Goal: Task Accomplishment & Management: Complete application form

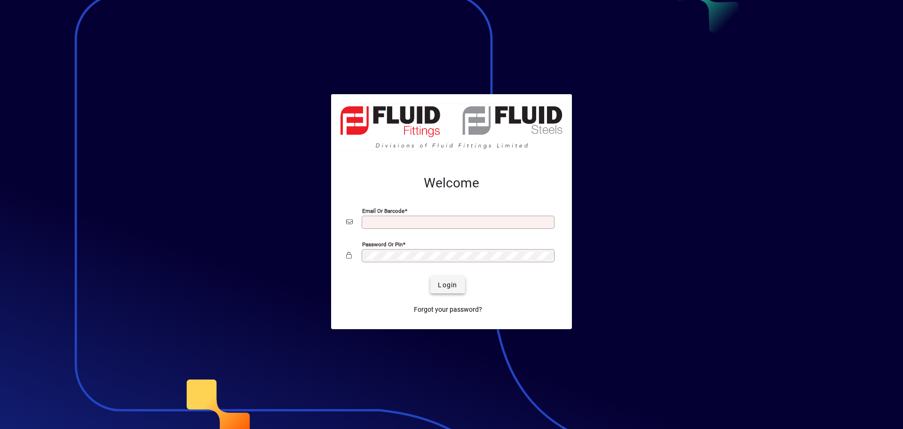
type input "**********"
click at [443, 284] on span "Login" at bounding box center [447, 285] width 19 height 10
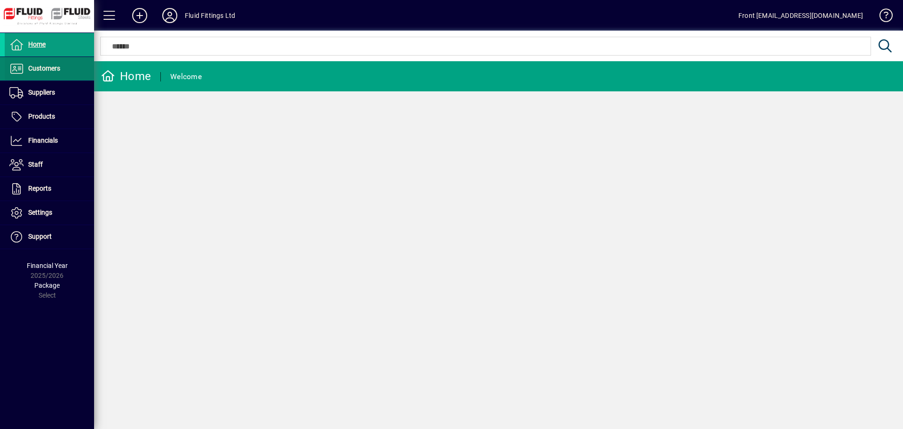
click at [66, 72] on span at bounding box center [49, 68] width 89 height 23
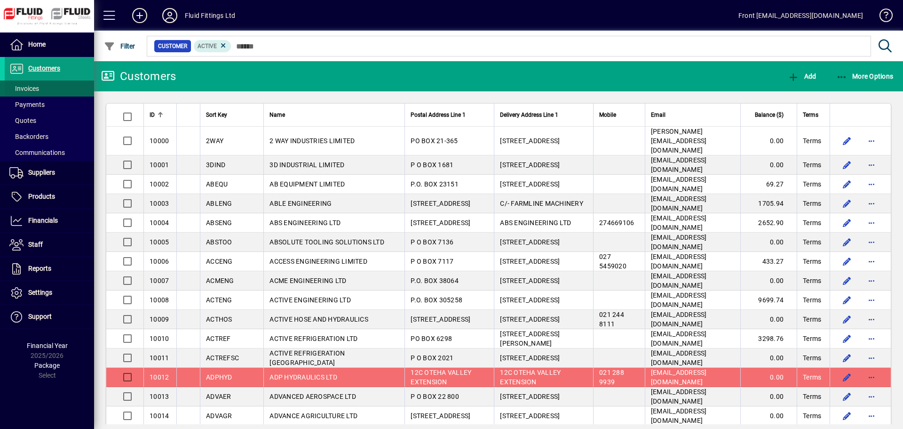
click at [62, 86] on span at bounding box center [49, 88] width 89 height 23
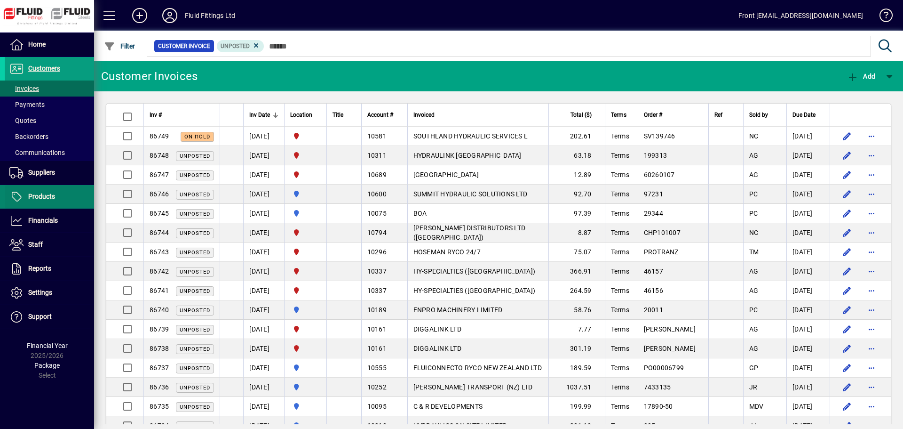
click at [80, 194] on span at bounding box center [49, 196] width 89 height 23
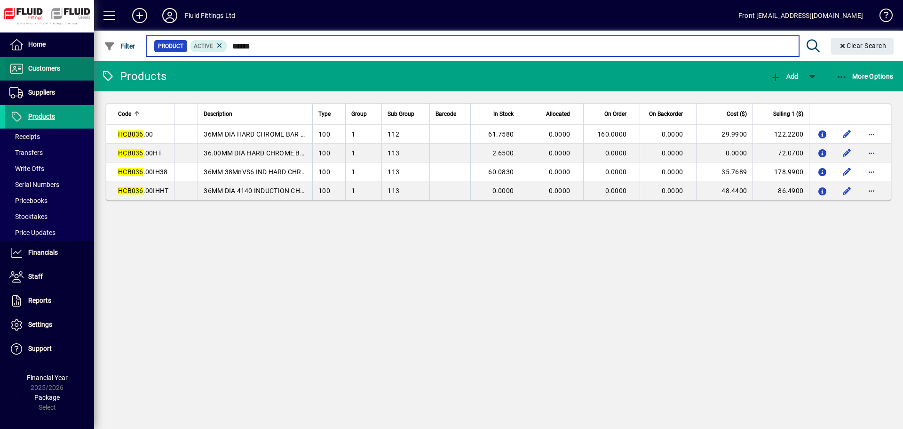
type input "******"
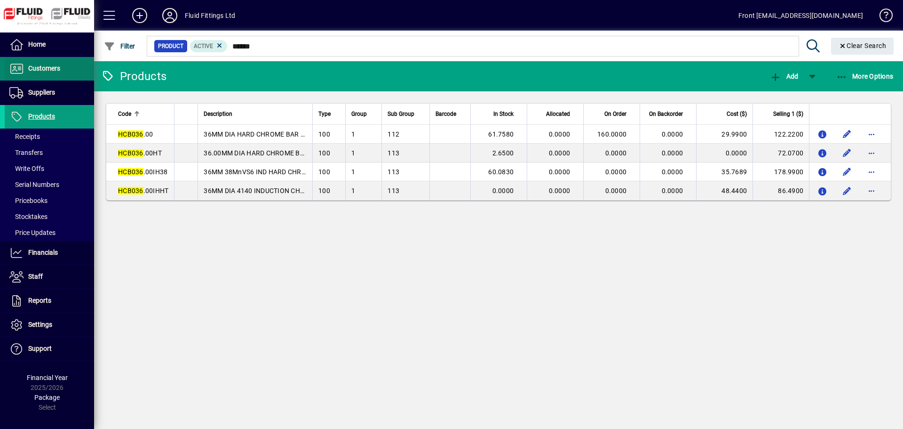
click at [59, 70] on span "Customers" at bounding box center [44, 68] width 32 height 8
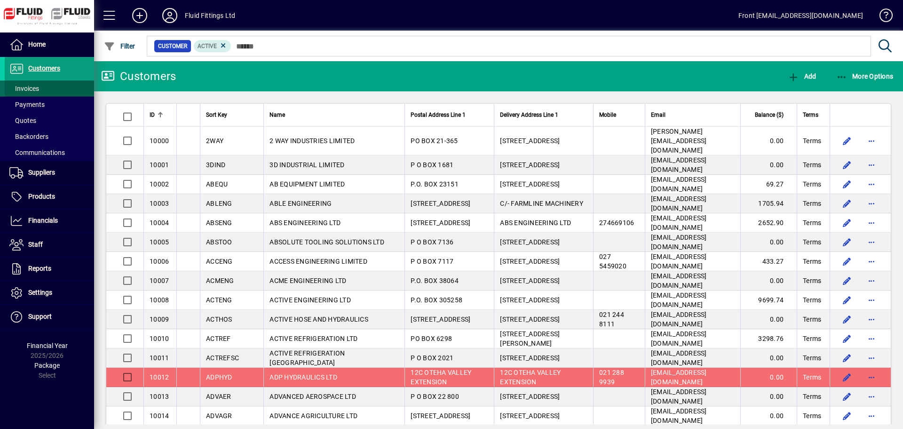
click at [40, 89] on span at bounding box center [49, 88] width 89 height 23
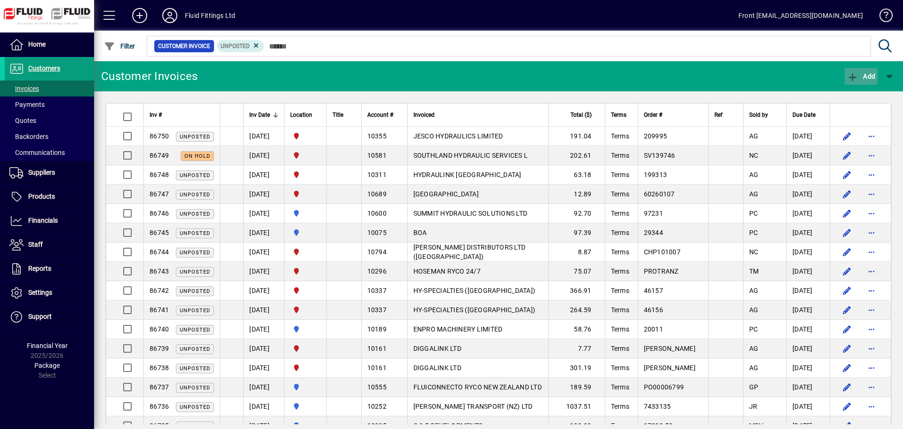
click at [872, 78] on span "Add" at bounding box center [861, 76] width 28 height 8
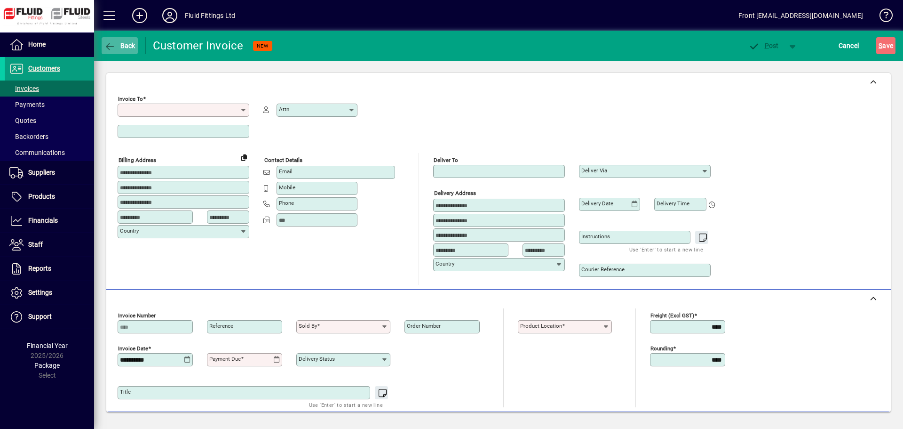
click at [131, 46] on span "Back" at bounding box center [120, 46] width 32 height 8
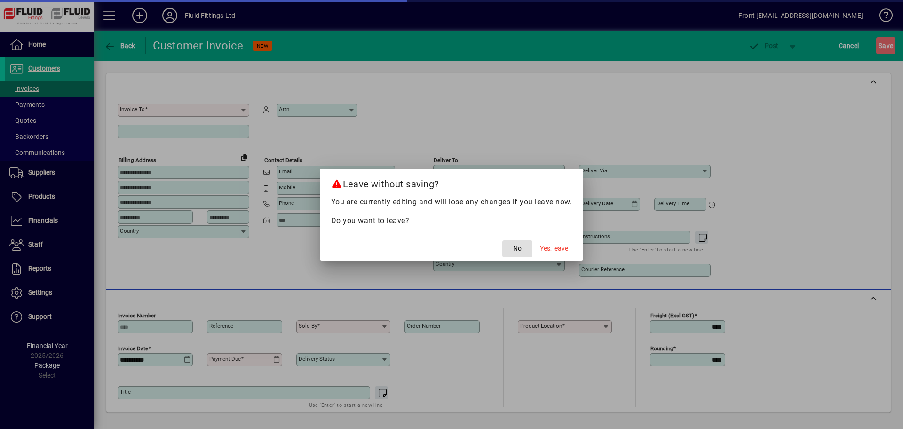
click at [510, 249] on span "button" at bounding box center [518, 248] width 30 height 23
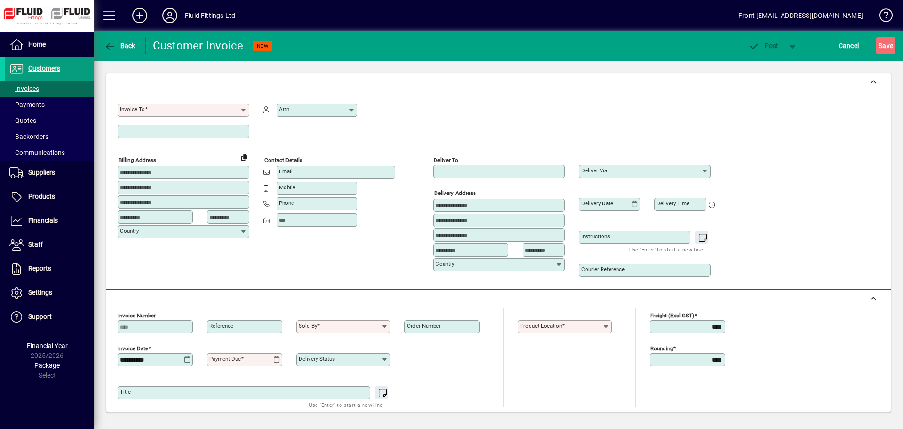
click at [144, 112] on input "Invoice To" at bounding box center [180, 110] width 120 height 8
